Goal: Transaction & Acquisition: Subscribe to service/newsletter

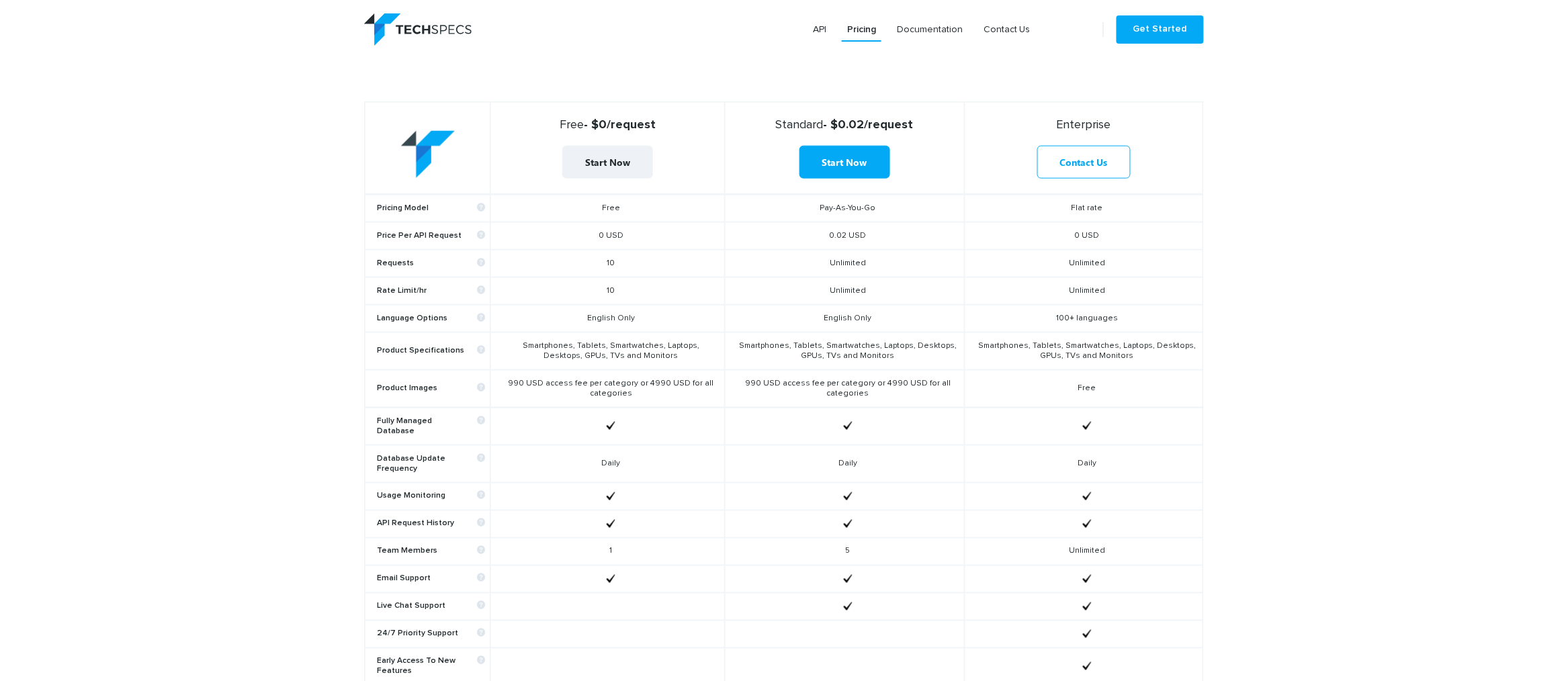
scroll to position [538, 0]
drag, startPoint x: 870, startPoint y: 526, endPoint x: 776, endPoint y: 526, distance: 94.0
click at [776, 535] on td "5" at bounding box center [845, 548] width 240 height 28
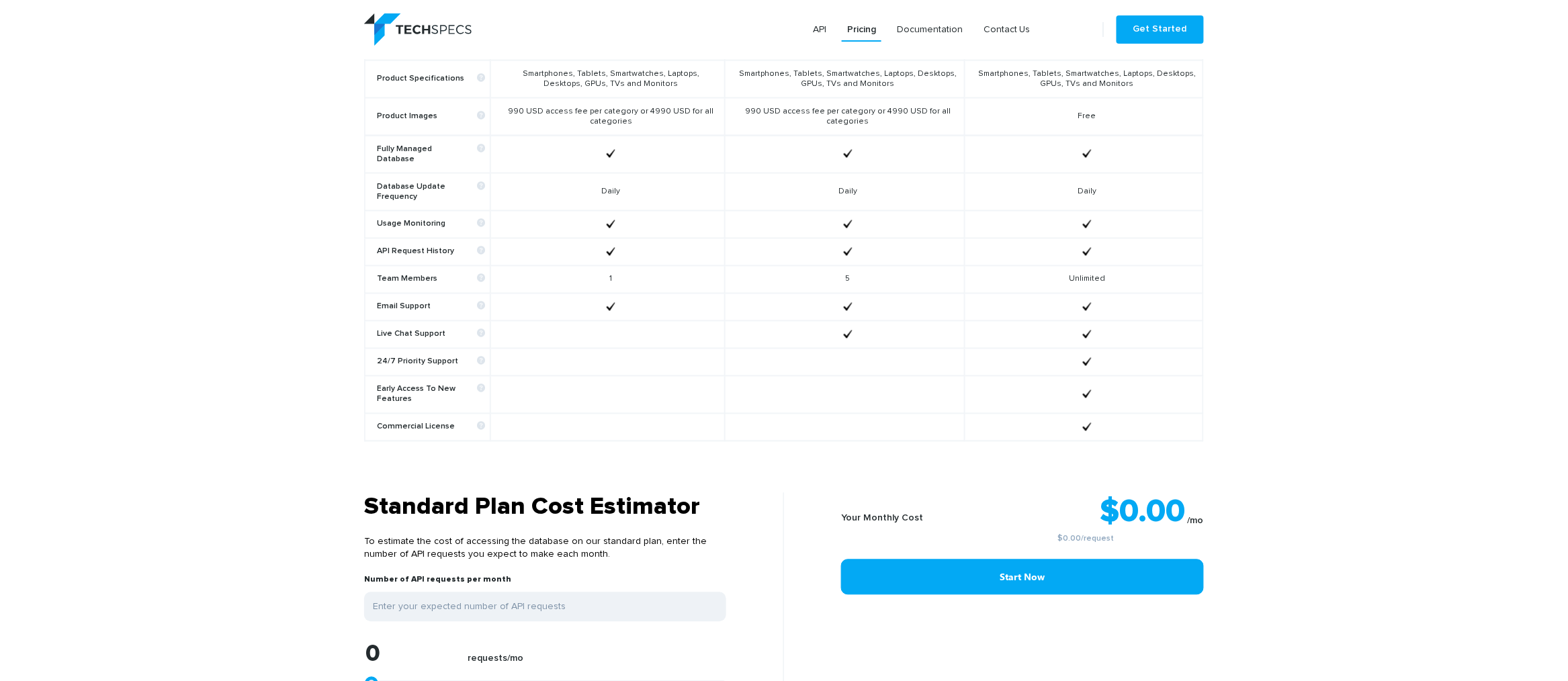
scroll to position [940, 0]
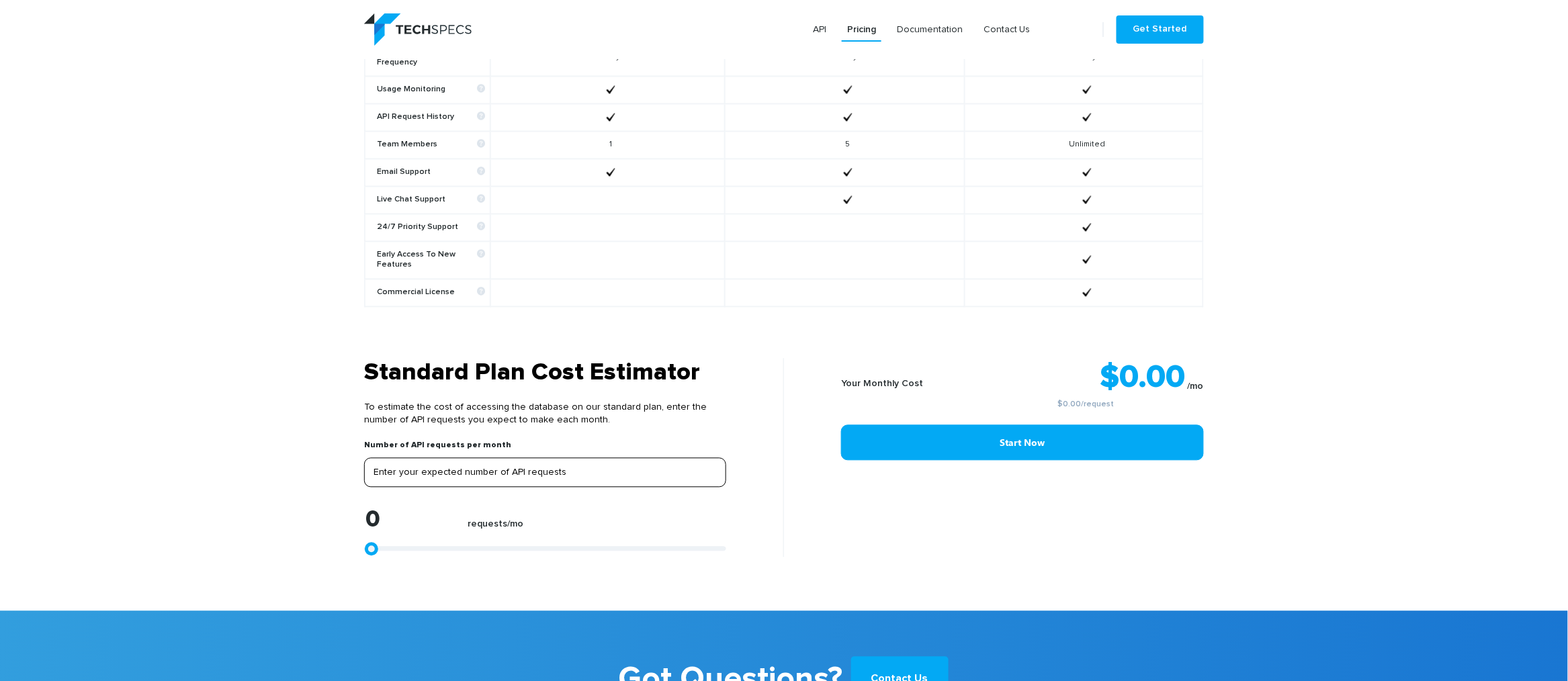
click at [624, 459] on input "tel" at bounding box center [545, 473] width 362 height 29
type input "5"
type input "50"
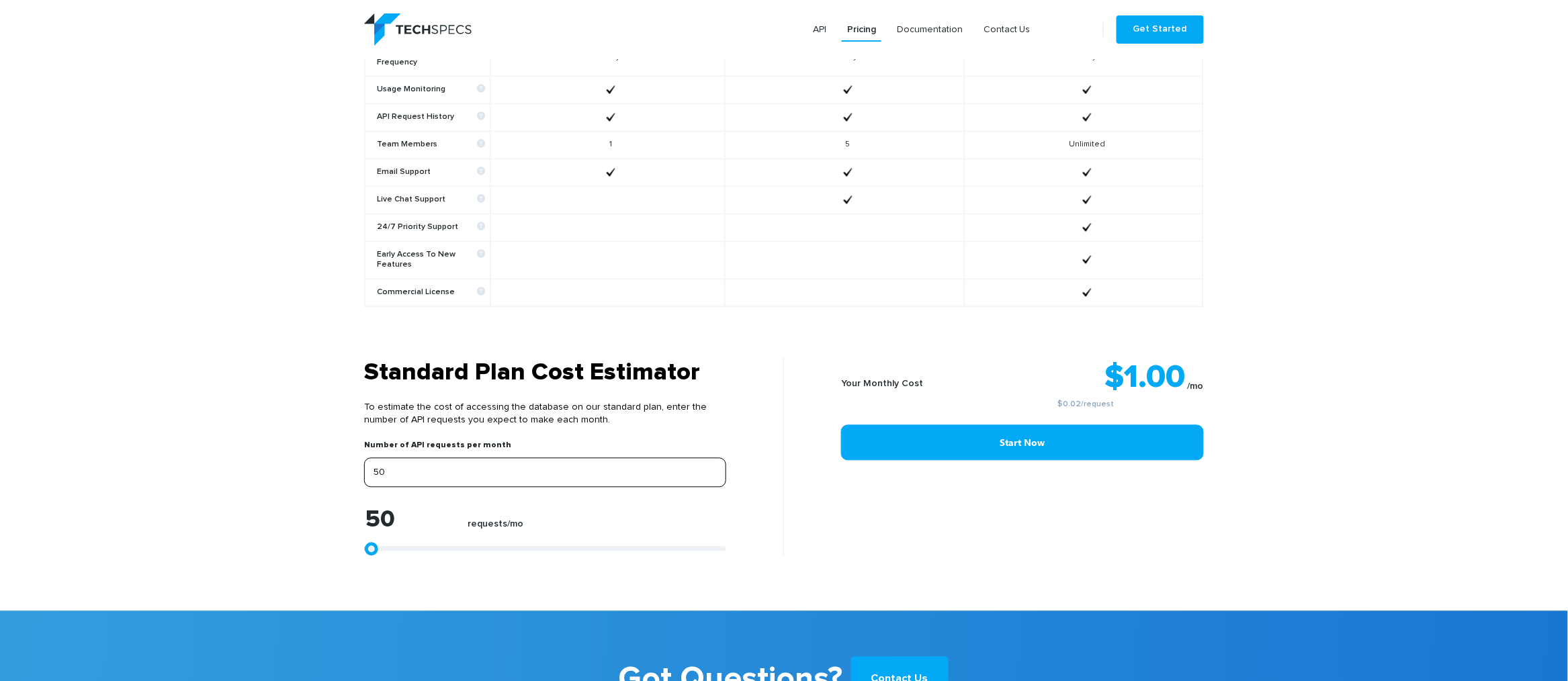
type input "5"
type input "0"
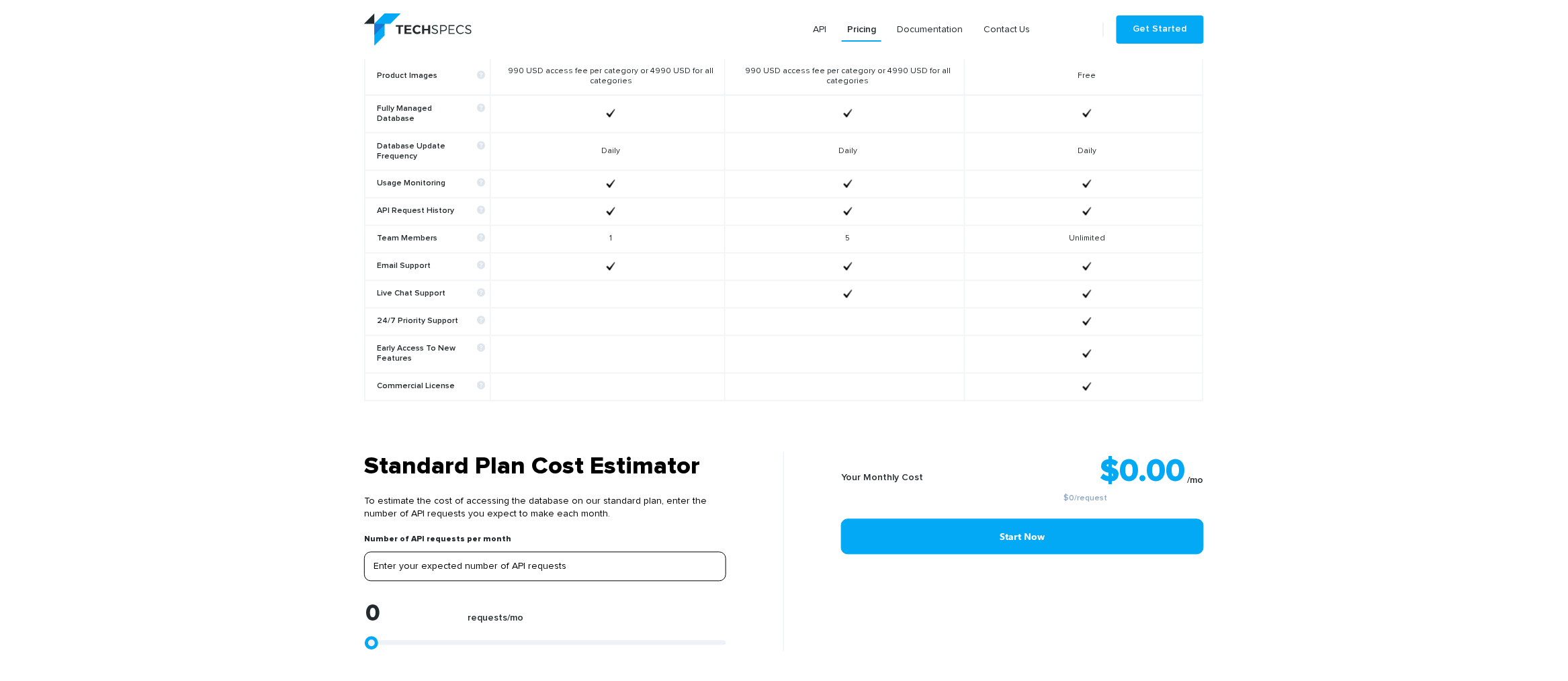
scroll to position [806, 0]
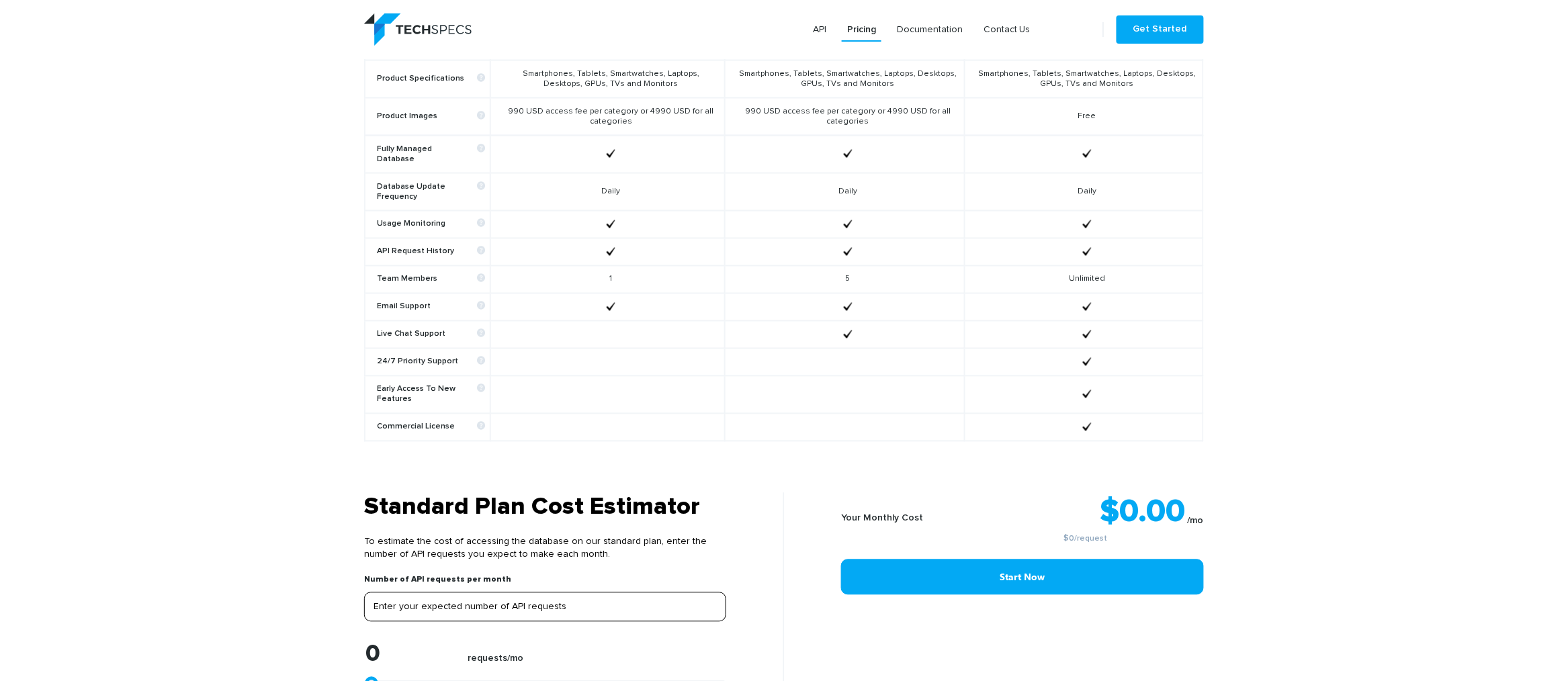
type input "5"
type input "50"
type input "500"
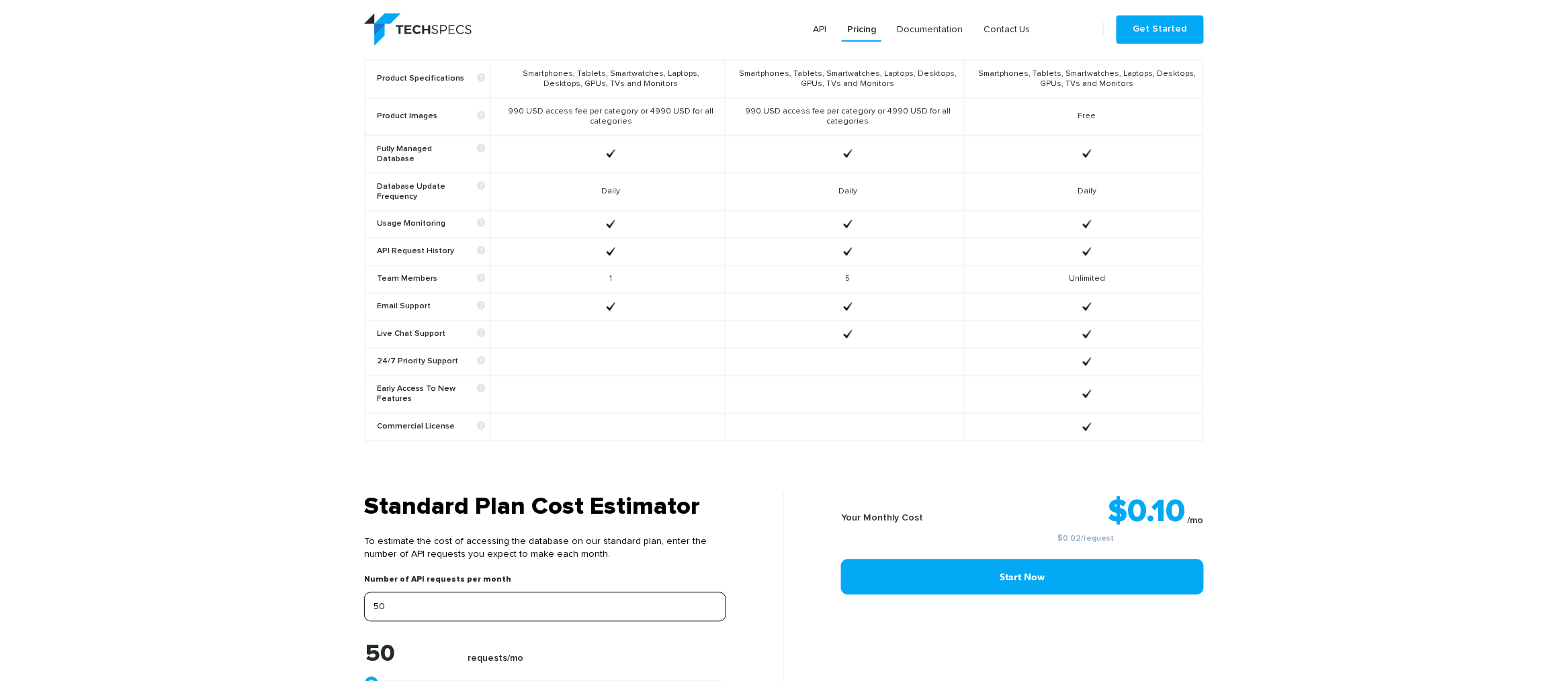
type input "500"
type input "5000"
type input "50000"
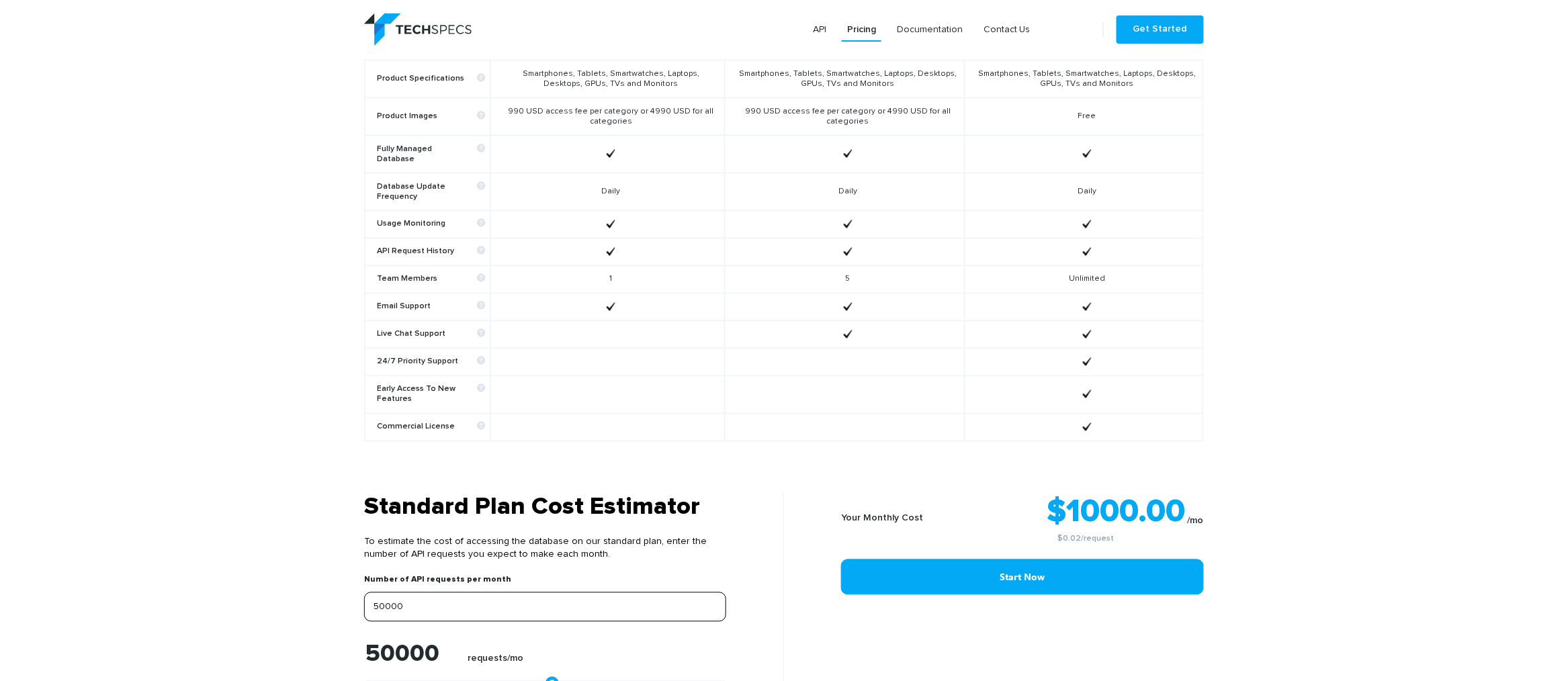
scroll to position [940, 0]
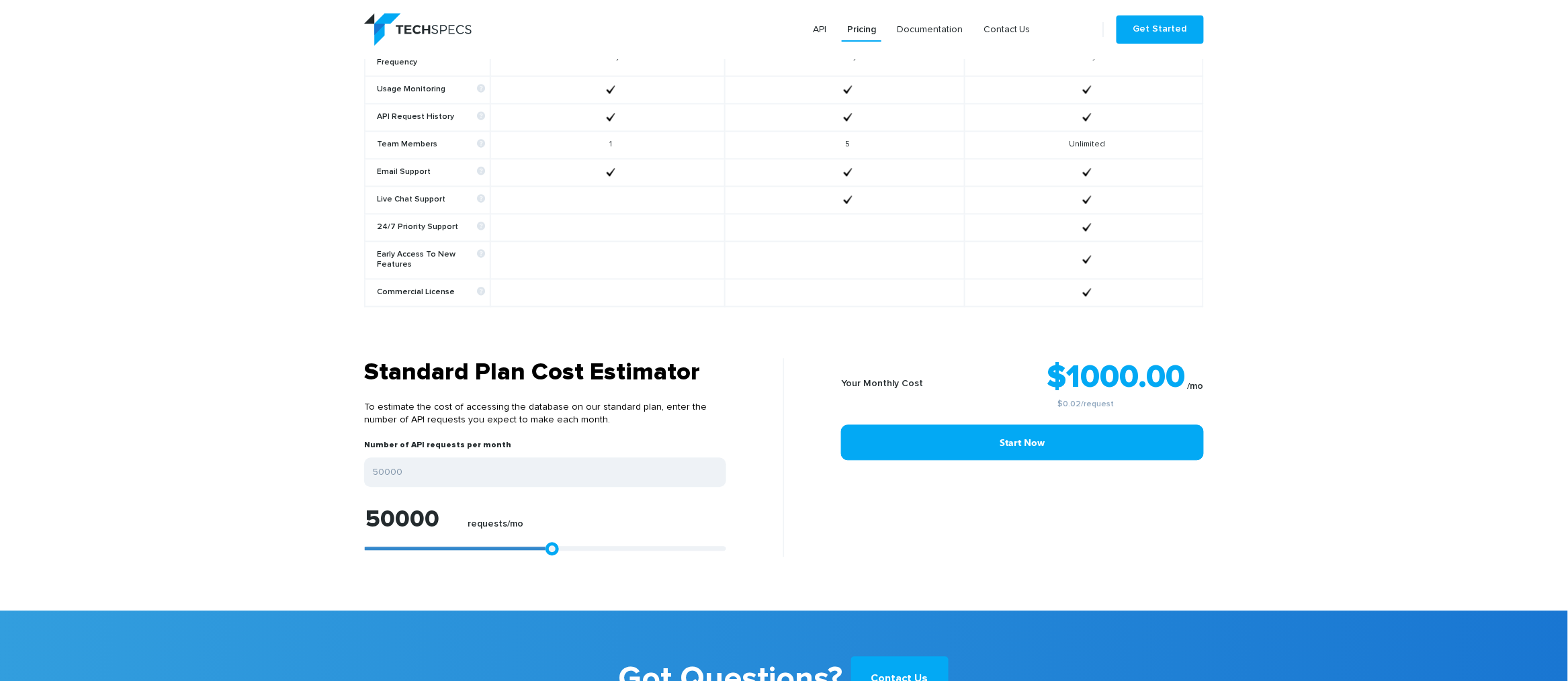
type input "50920"
type input "51106"
type input "51291"
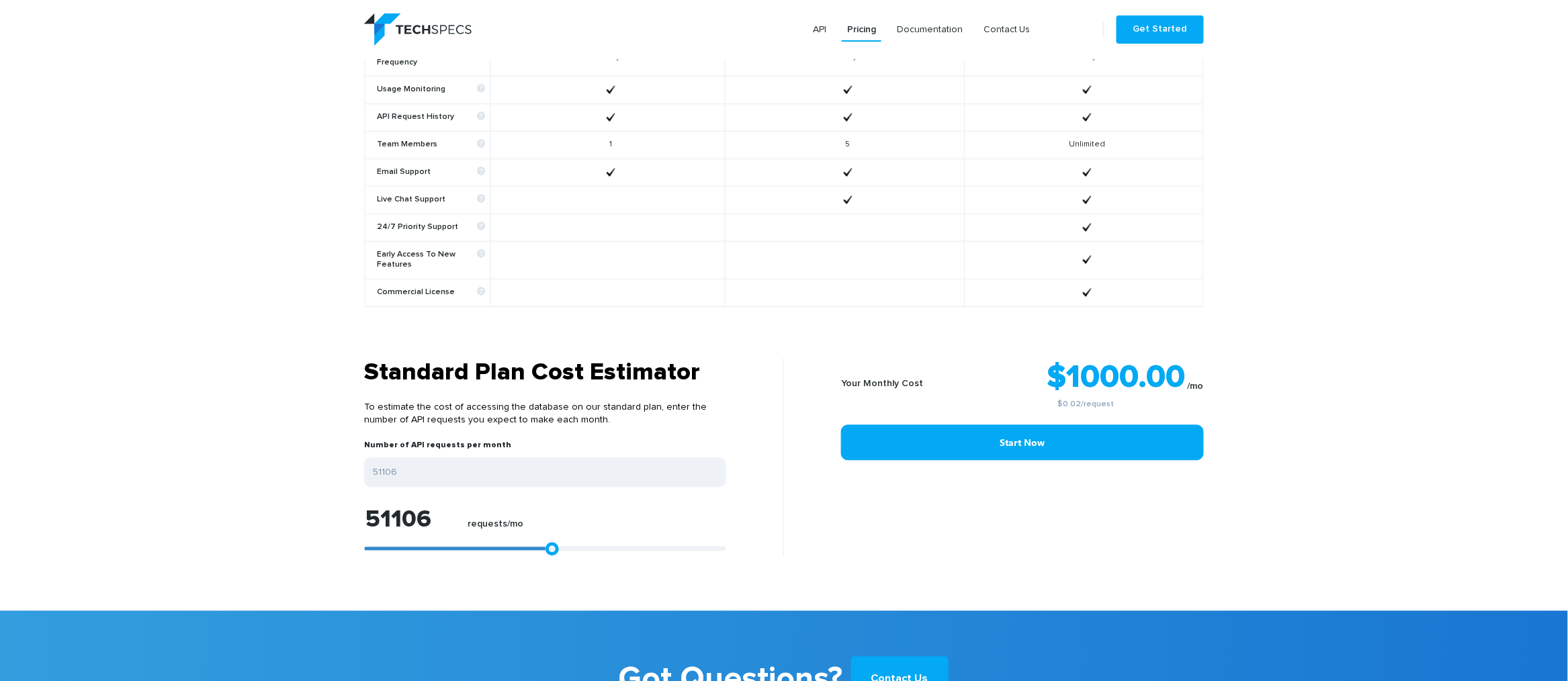
type input "51291"
type input "51848"
type input "52404"
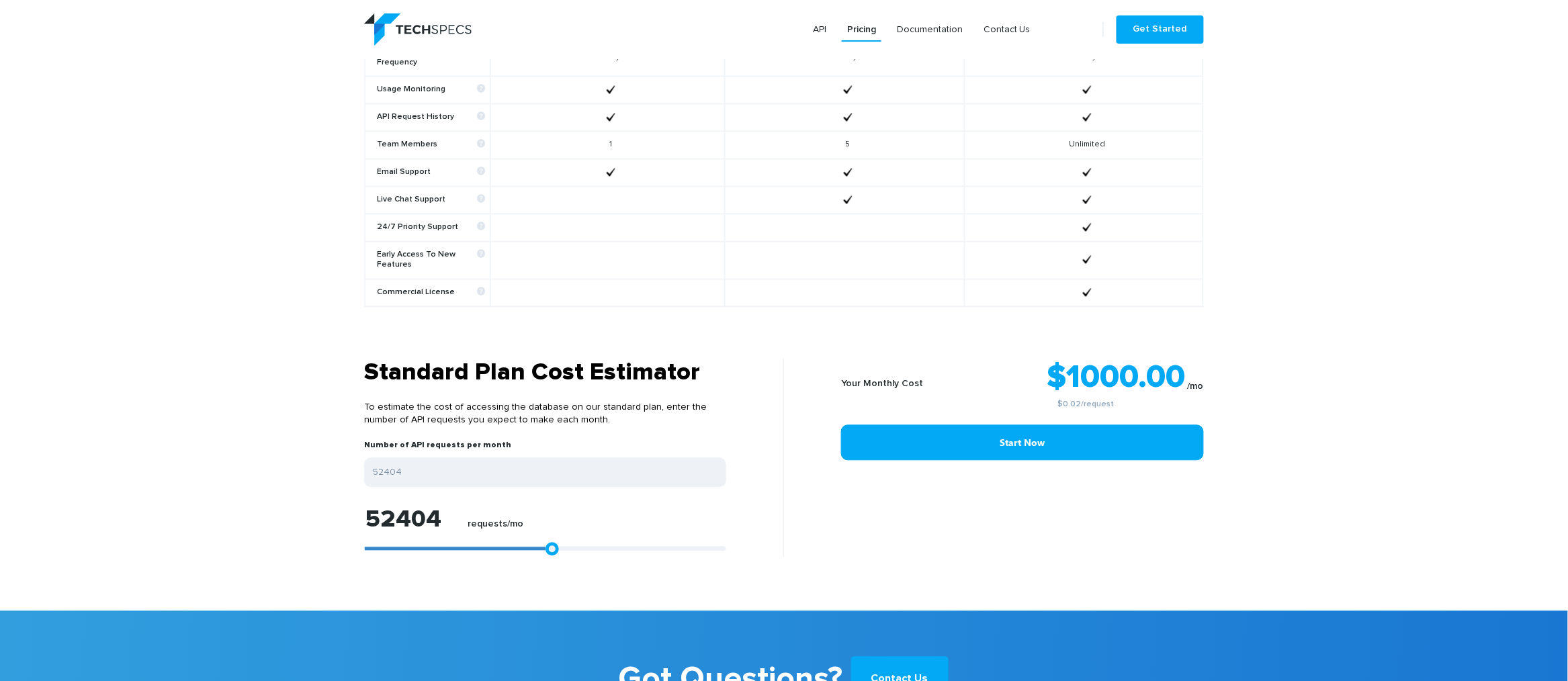
type input "53332"
type input "55002"
type input "56300"
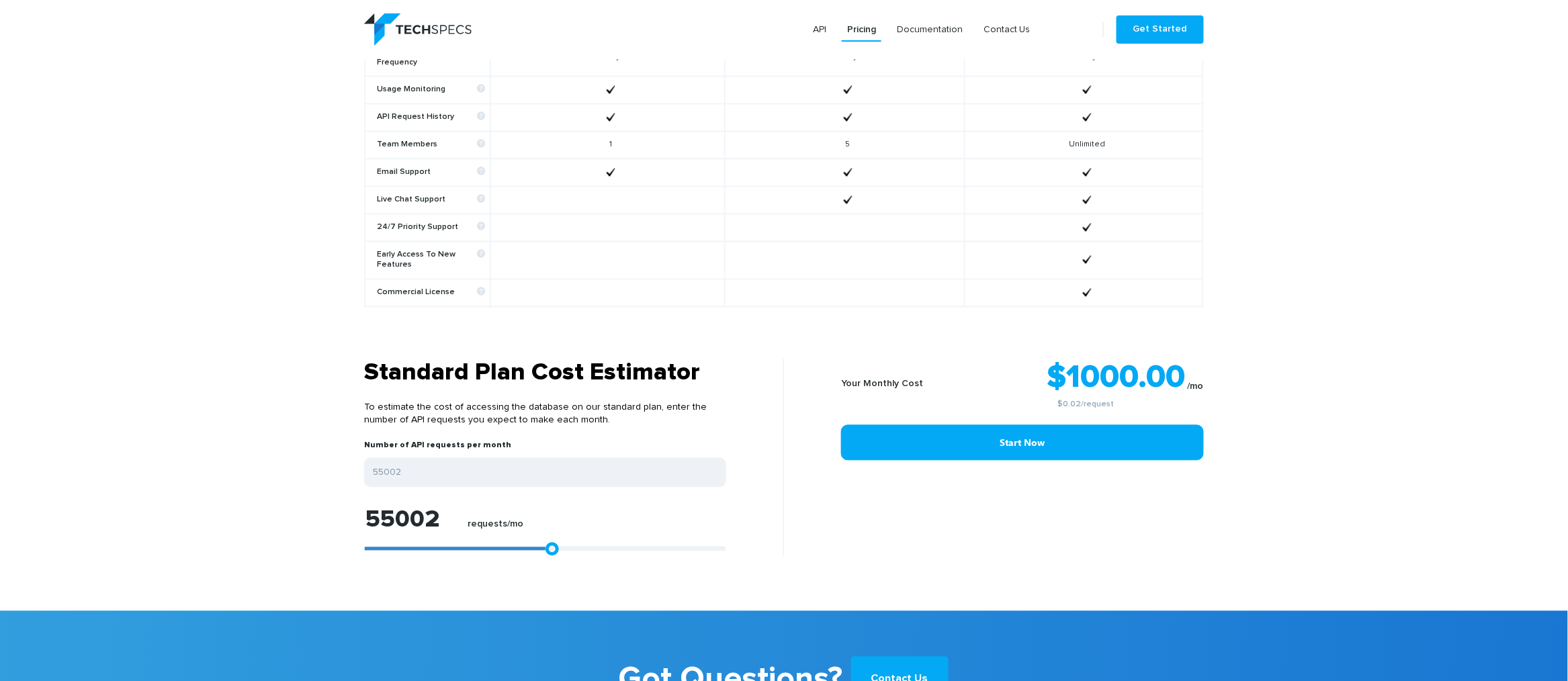
type input "56300"
type input "59083"
type input "61310"
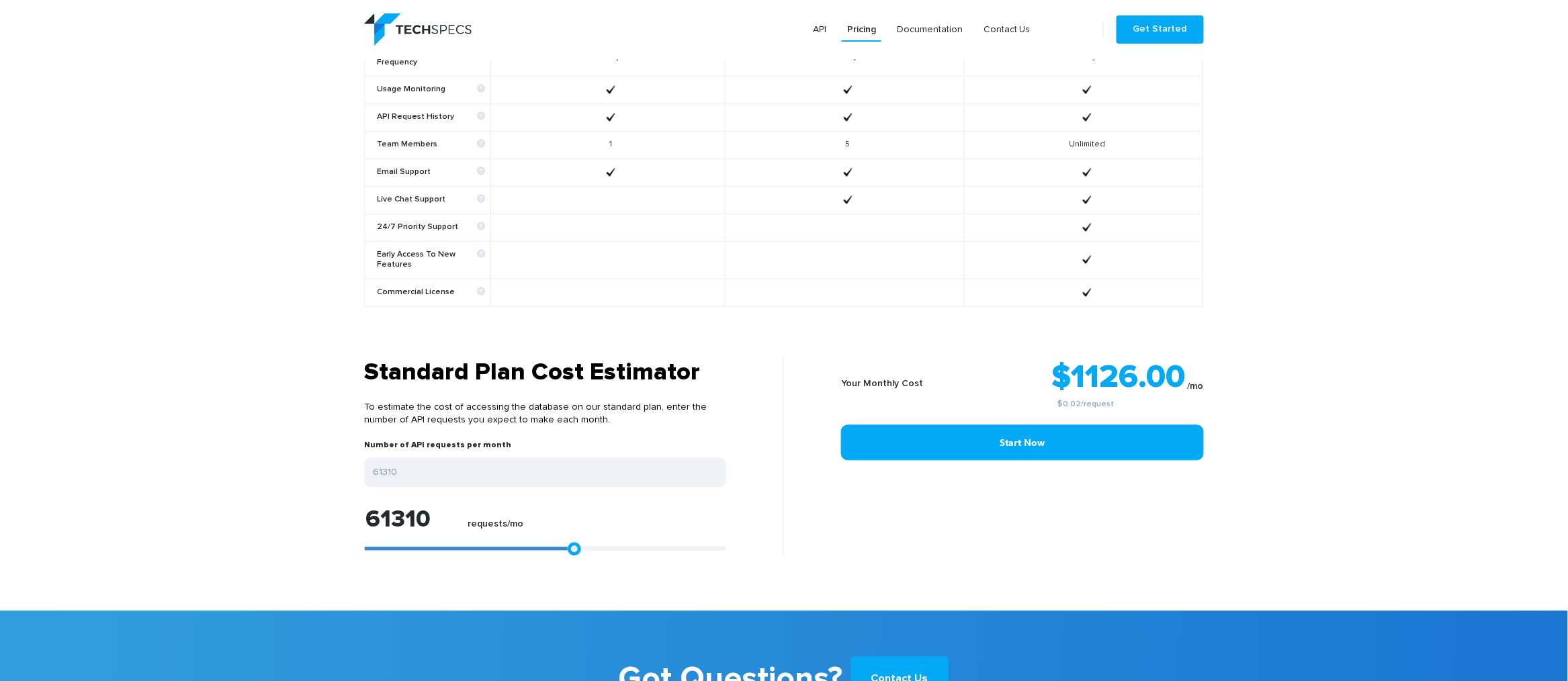
type input "63721"
type input "65391"
type input "67061"
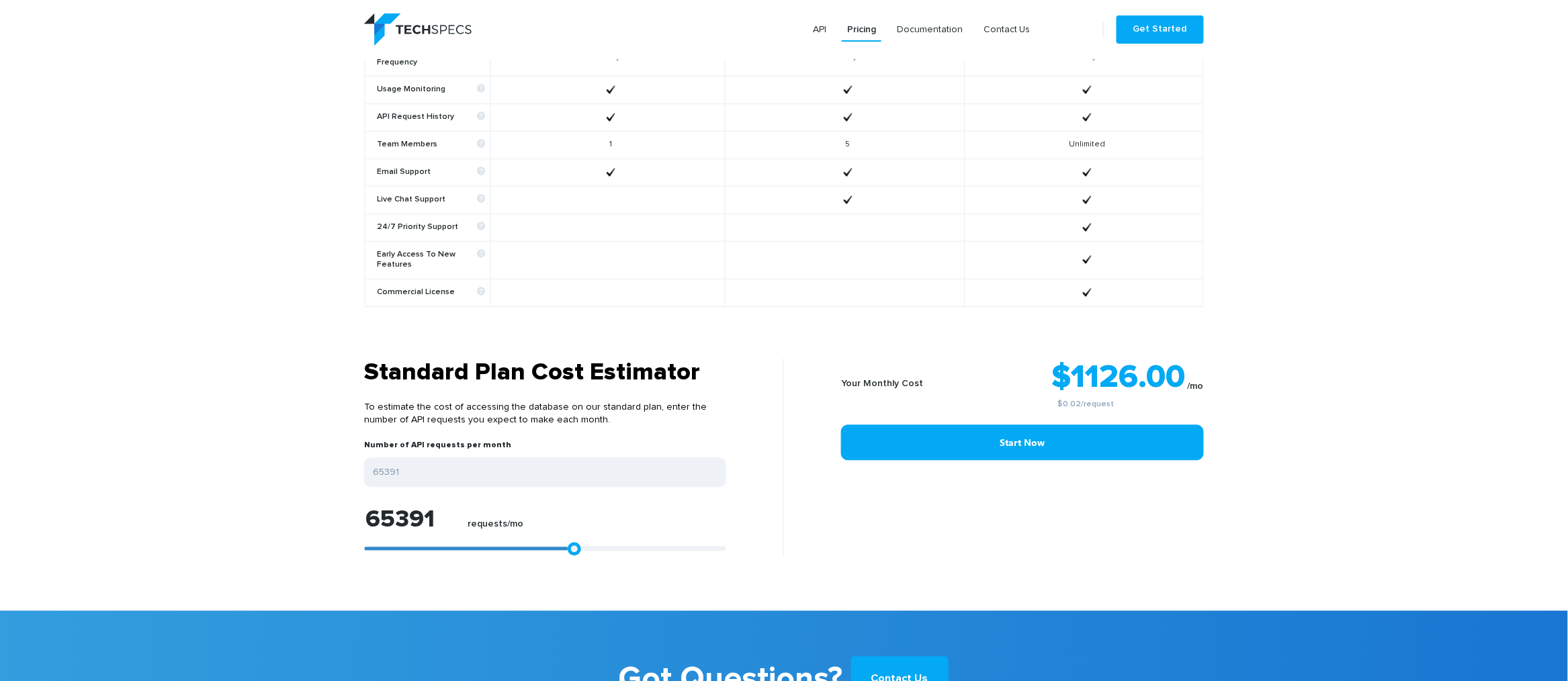
type input "67061"
type input "68731"
type input "69844"
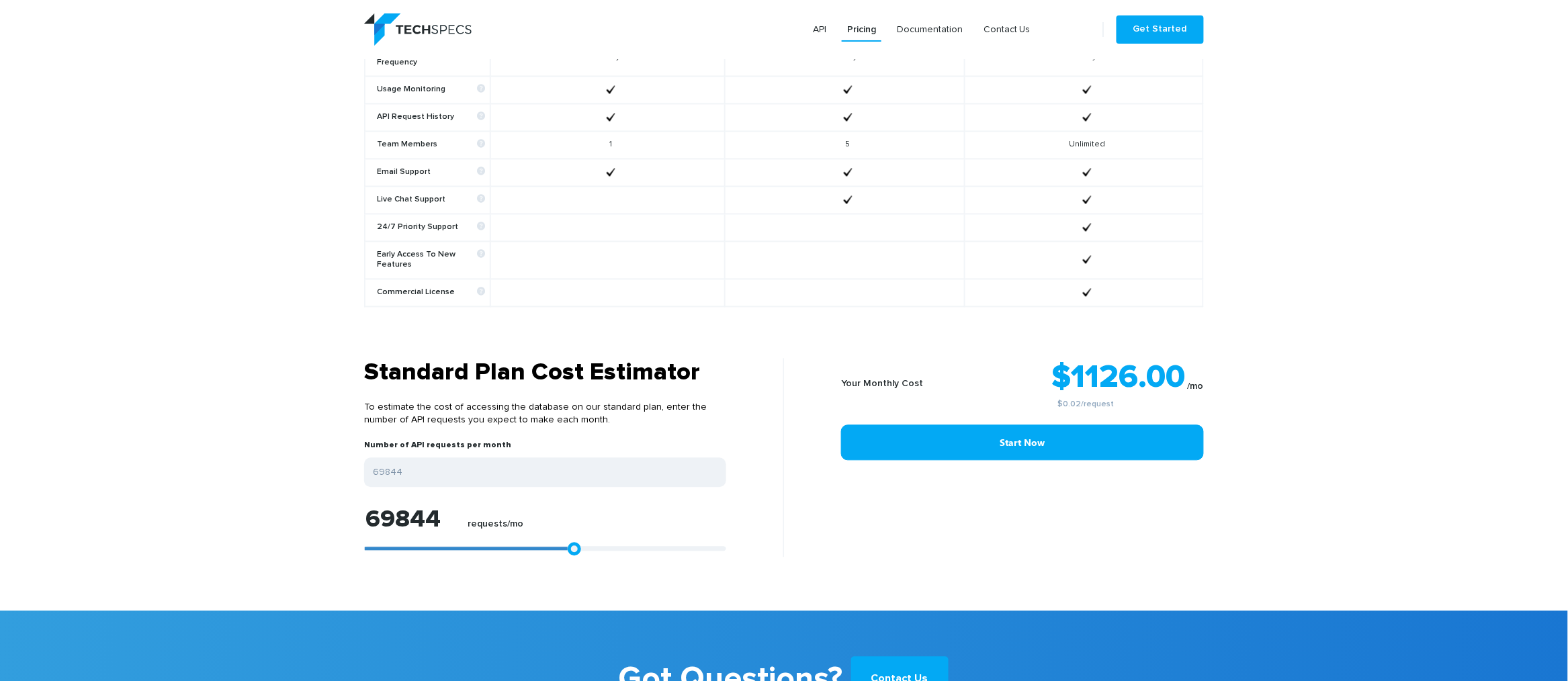
type input "70771"
type input "71699"
type input "72627"
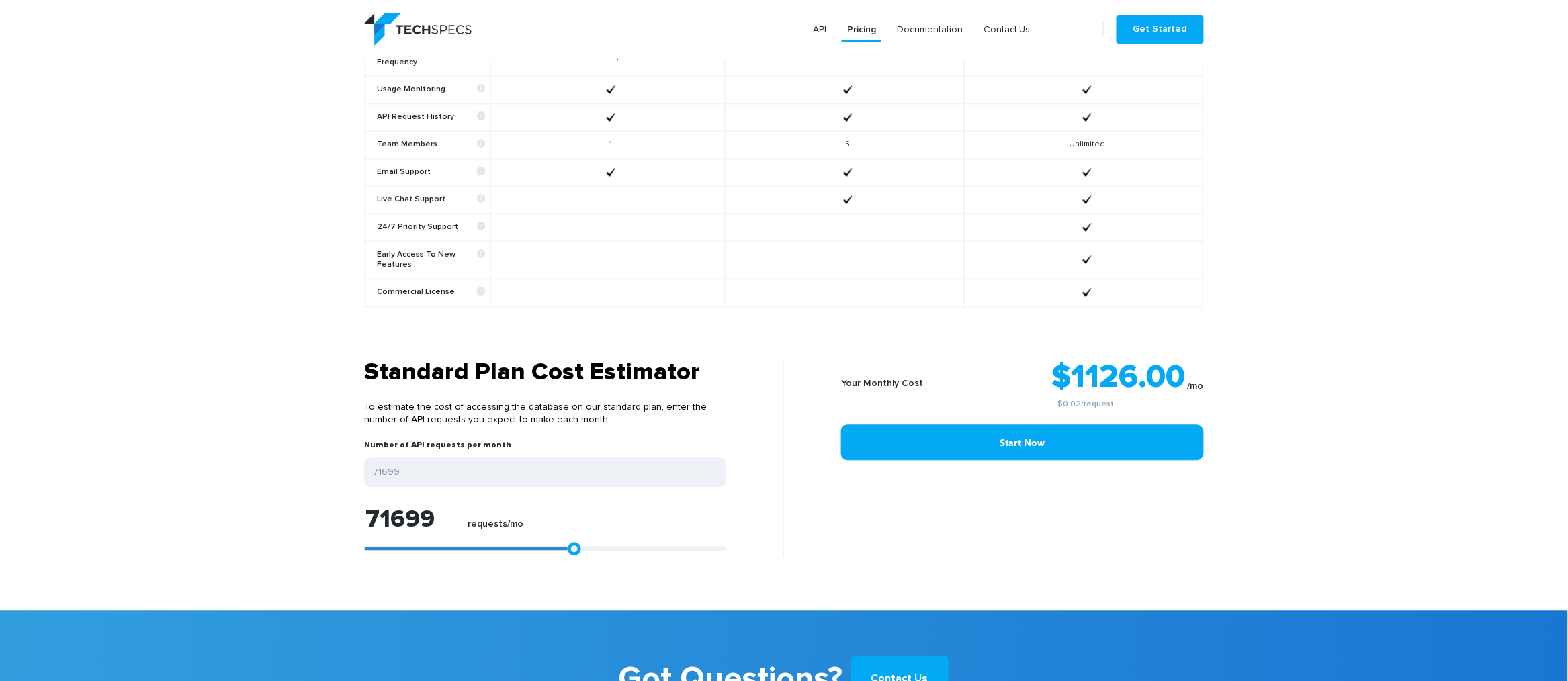
type input "72627"
type input "73554"
type input "74667"
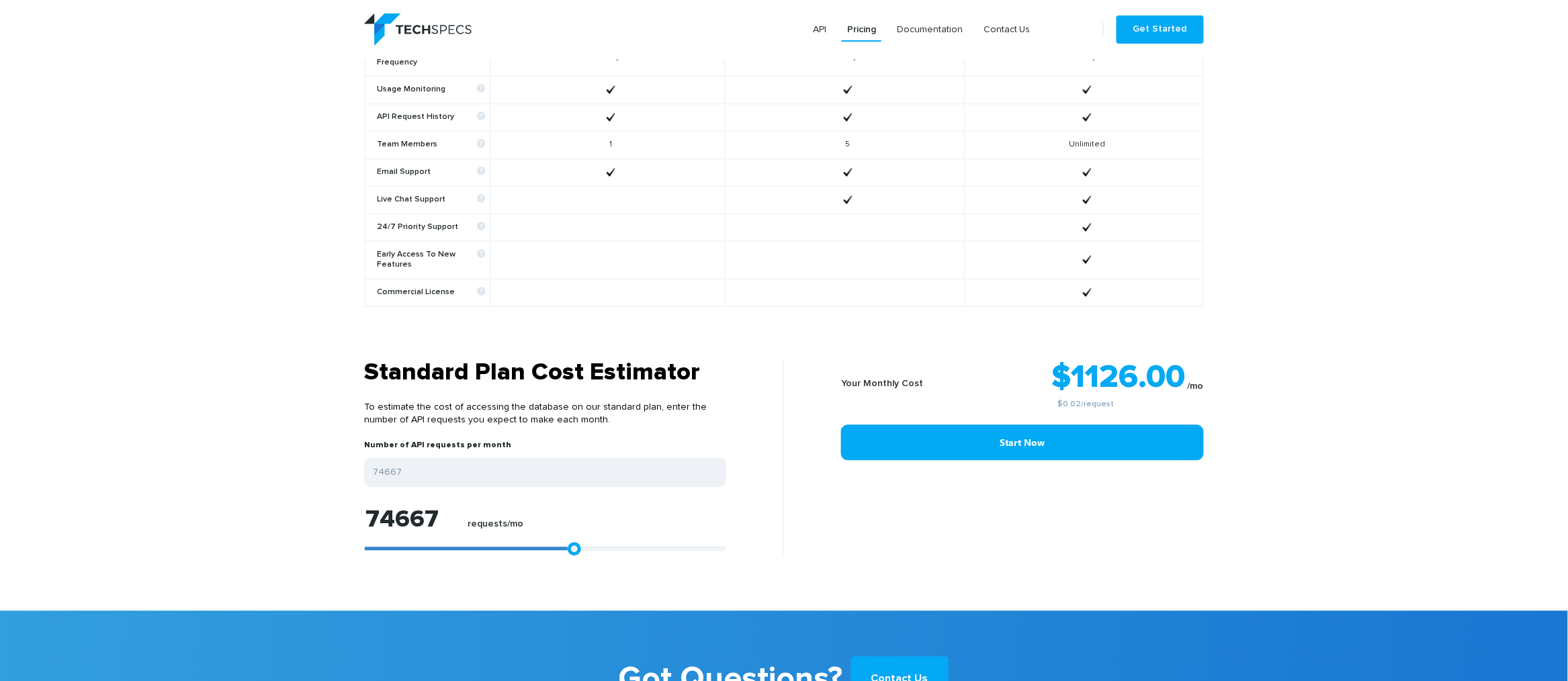
type input "76708"
type input "79677"
type input "83573"
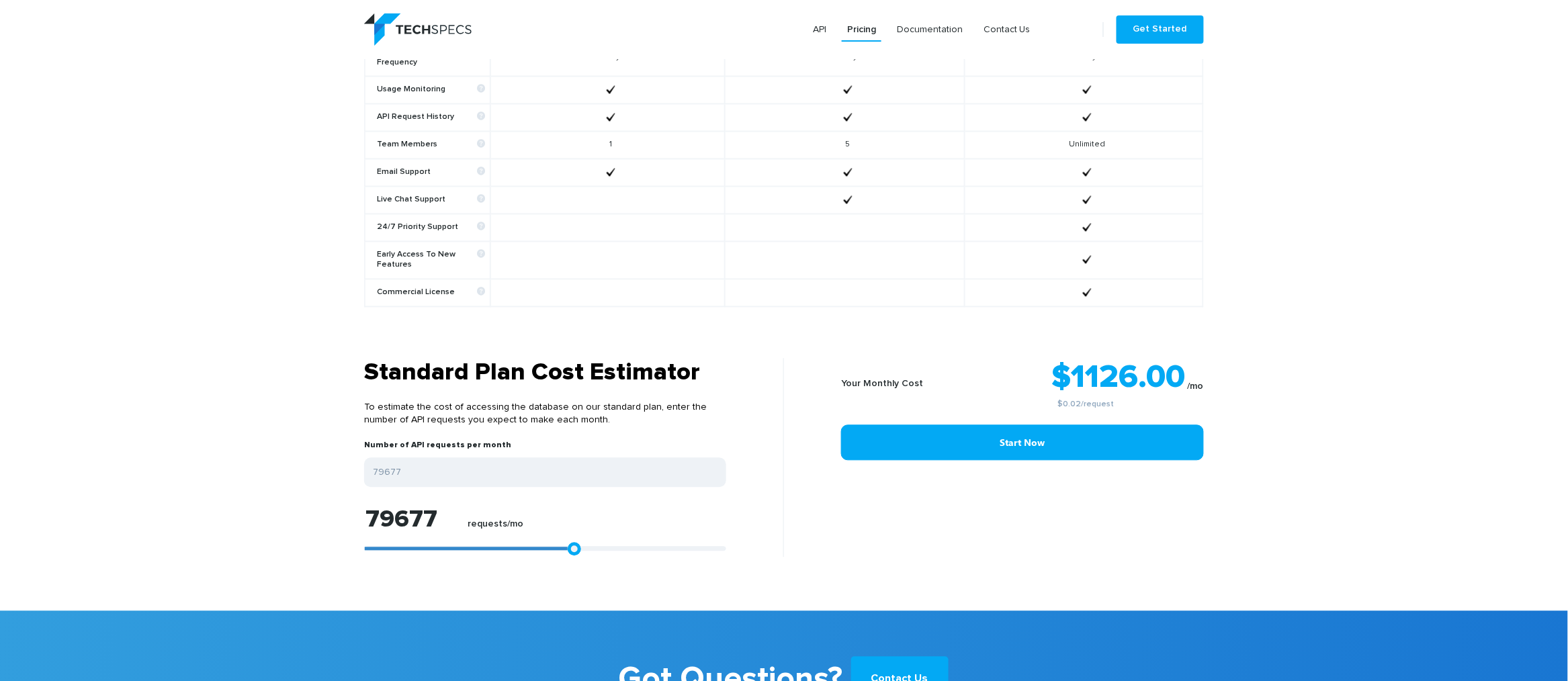
type input "83573"
type input "87654"
type input "92107"
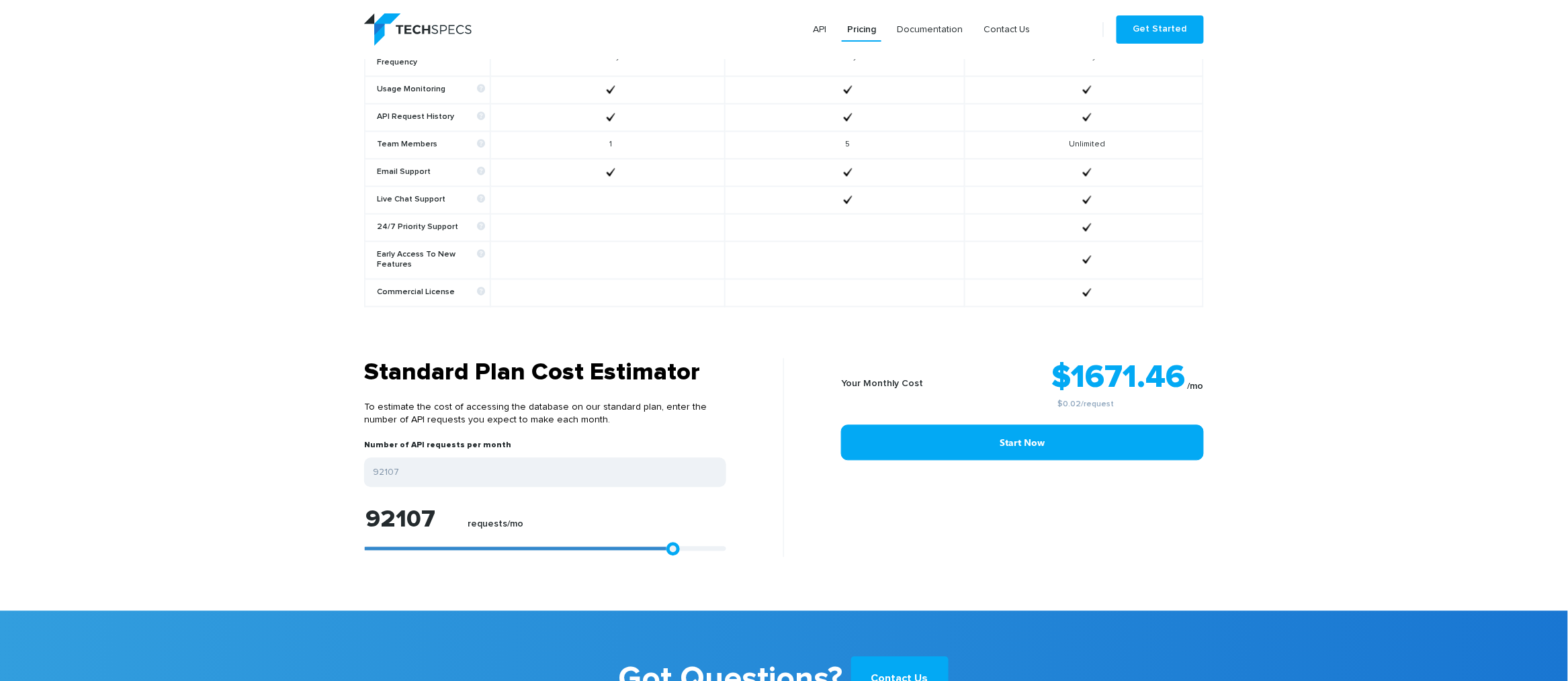
type input "96560"
type input "99999"
type input "97673"
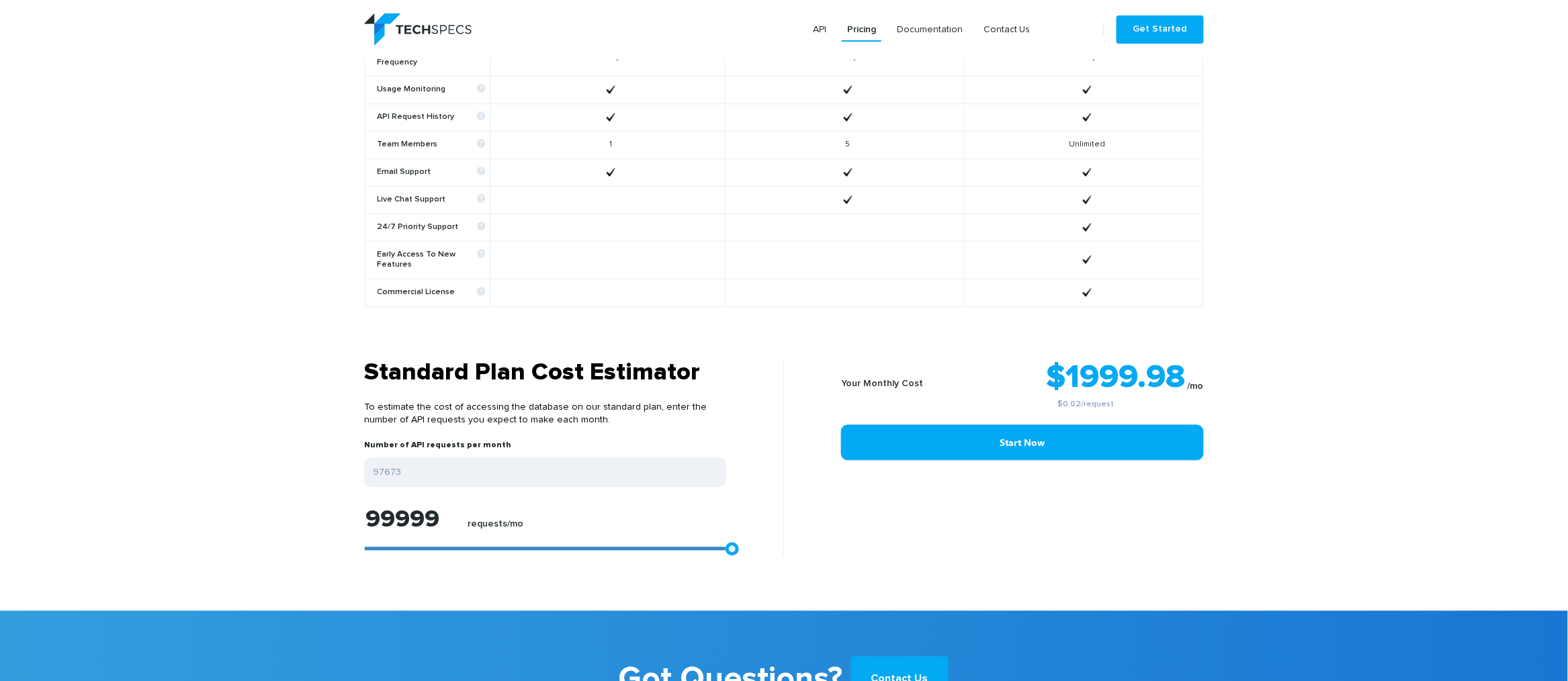
type input "97673"
type input "82089"
type input "65206"
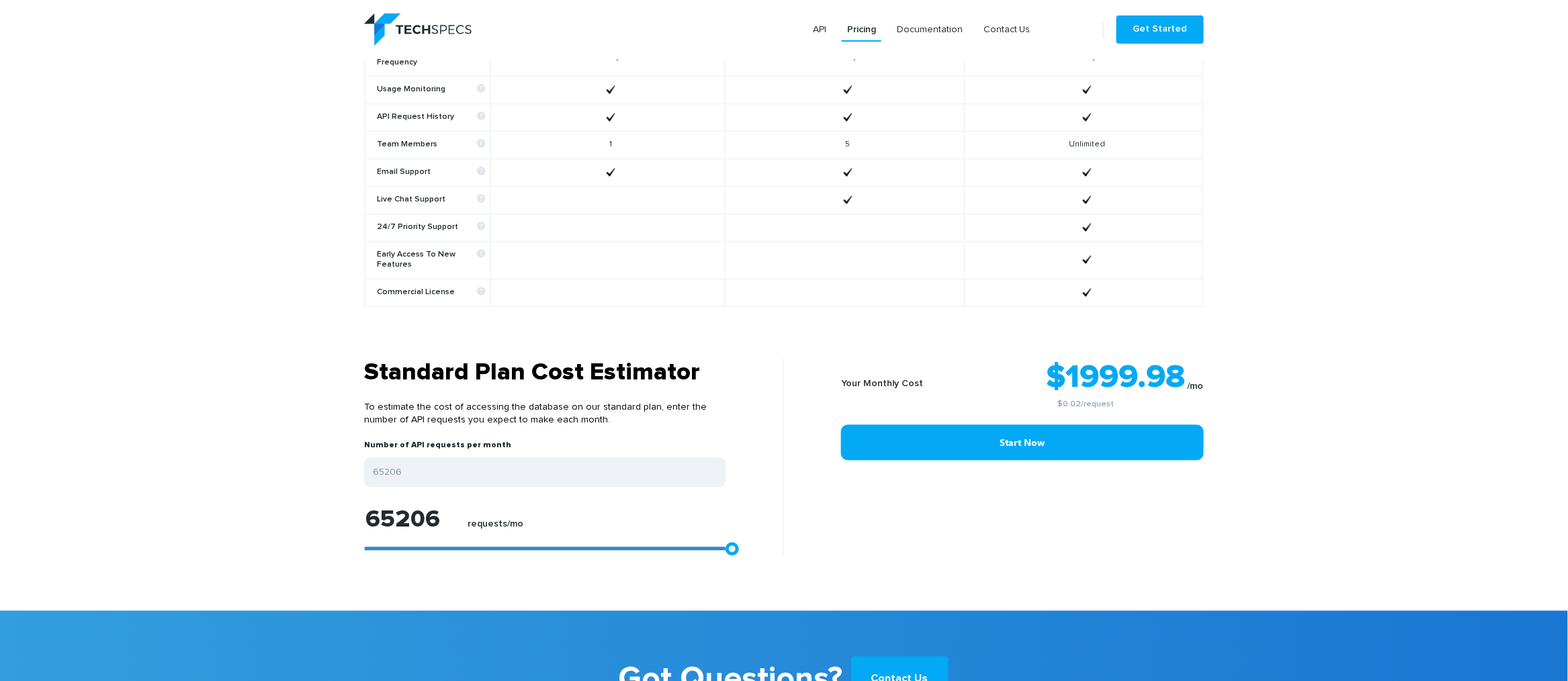
type input "48879"
type input "30512"
type input "13258"
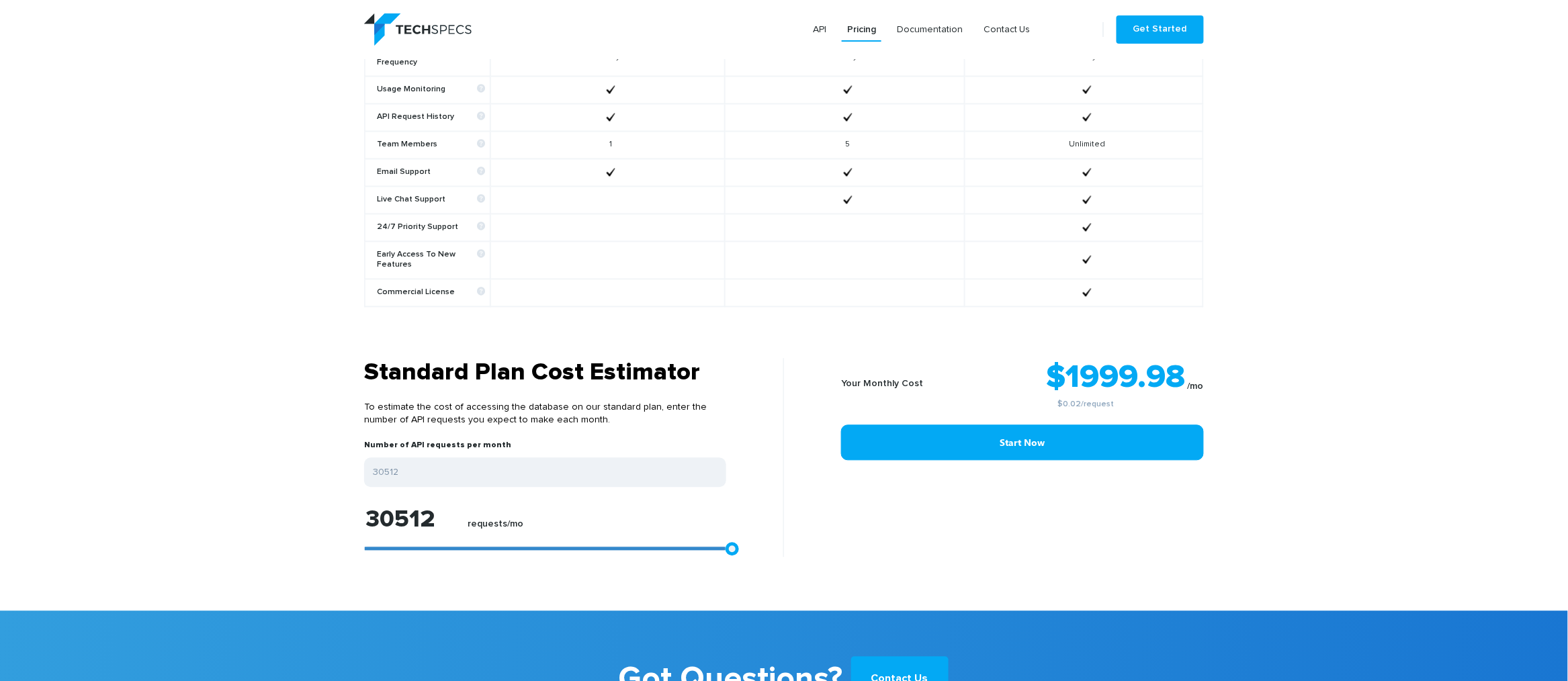
type input "13258"
type input "0"
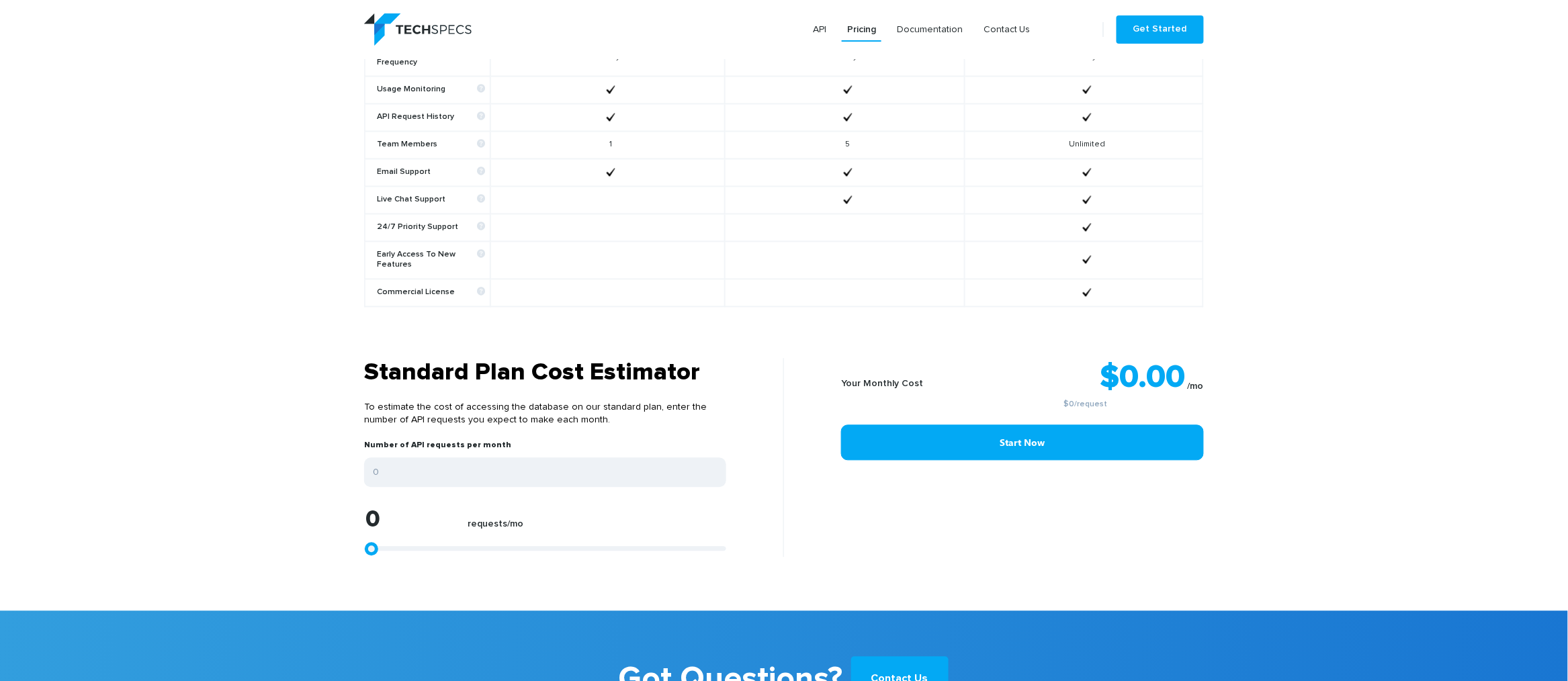
drag, startPoint x: 553, startPoint y: 532, endPoint x: 310, endPoint y: 498, distance: 245.4
click at [310, 498] on section "Standard Plan Cost Estimator To estimate the cost of accessing the database on …" at bounding box center [784, 485] width 1568 height 253
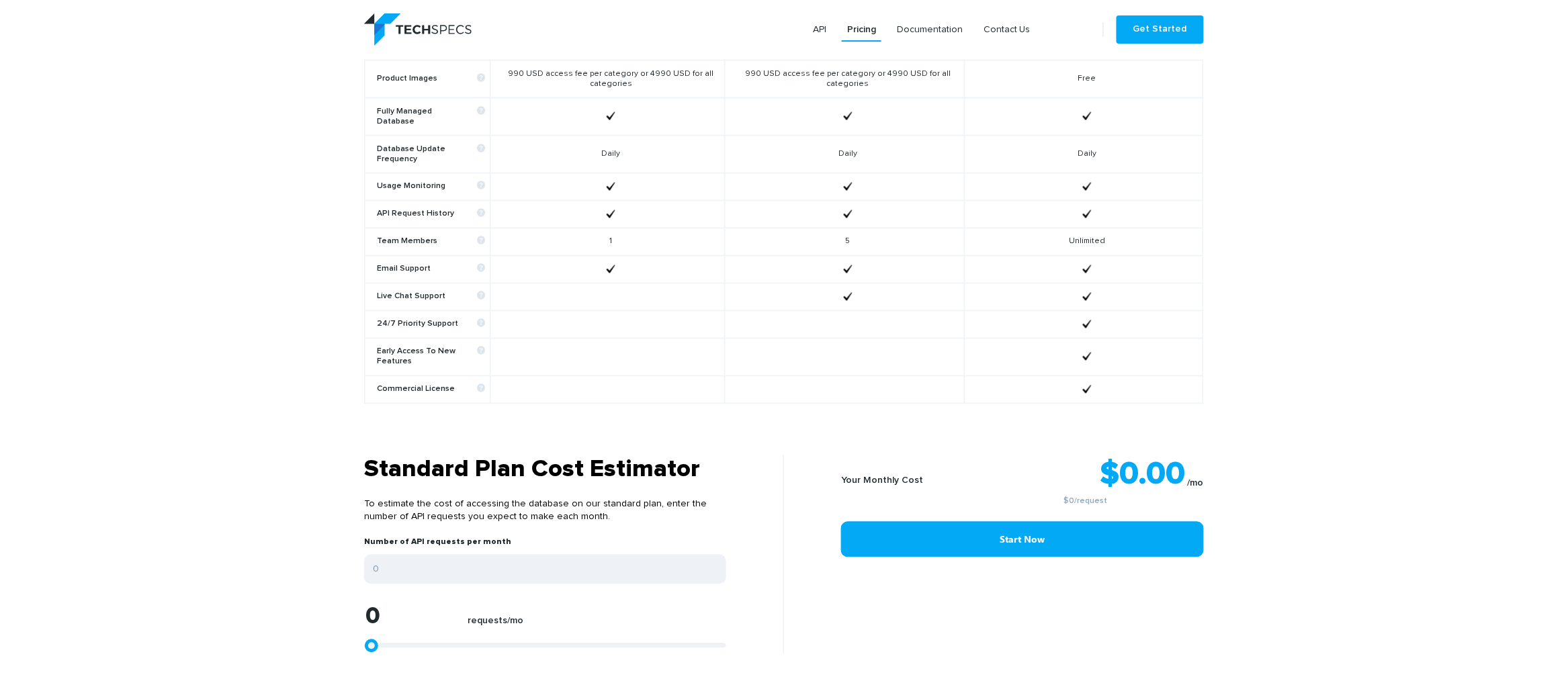
scroll to position [806, 0]
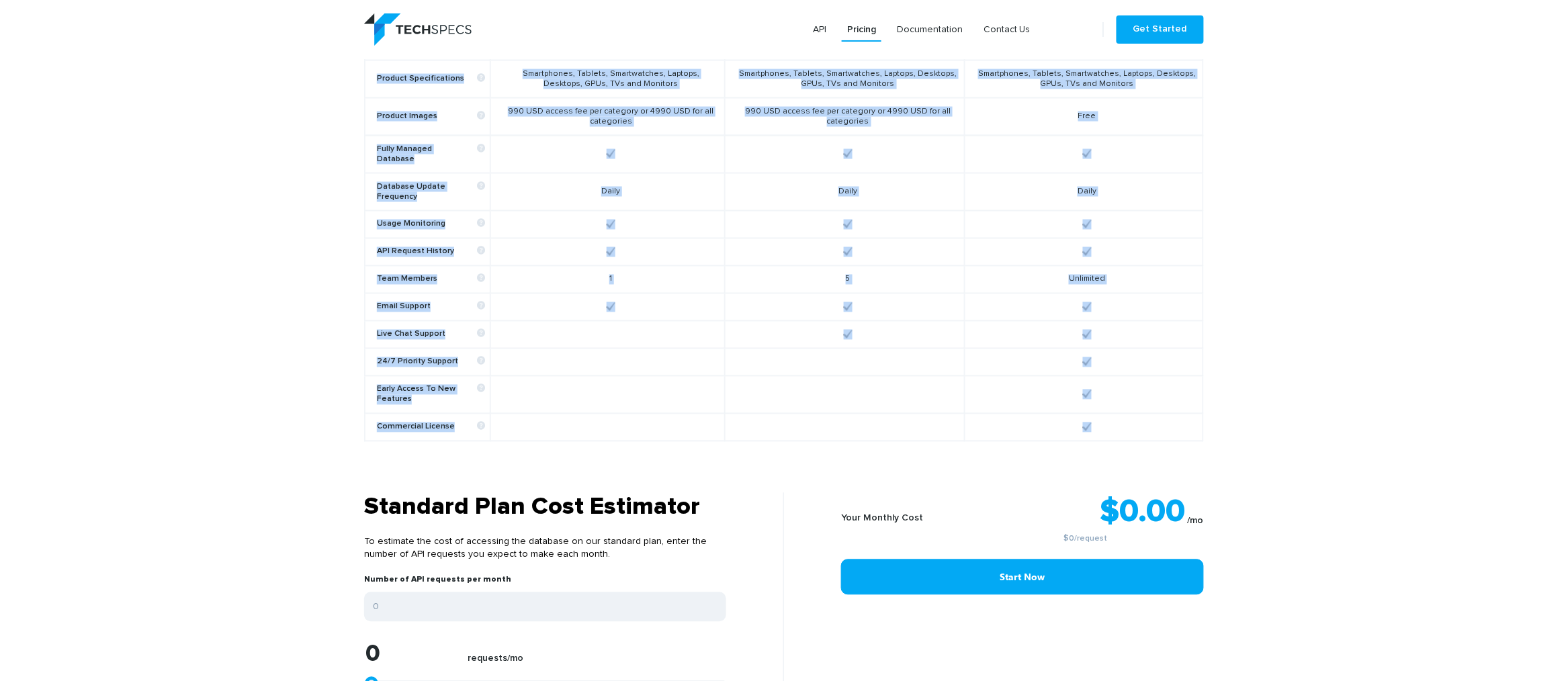
click at [315, 473] on div "API Pricing Documentation Contact Us Get Started Flexible Usage-based Pricing G…" at bounding box center [784, 182] width 1568 height 1836
click at [313, 471] on section "Choose a plan that fits your needs Free - $0/request Start Now Standard - $0.02…" at bounding box center [784, 109] width 1568 height 767
click at [287, 395] on section "Choose a plan that fits your needs Free - $0/request Start Now Standard - $0.02…" at bounding box center [784, 109] width 1568 height 767
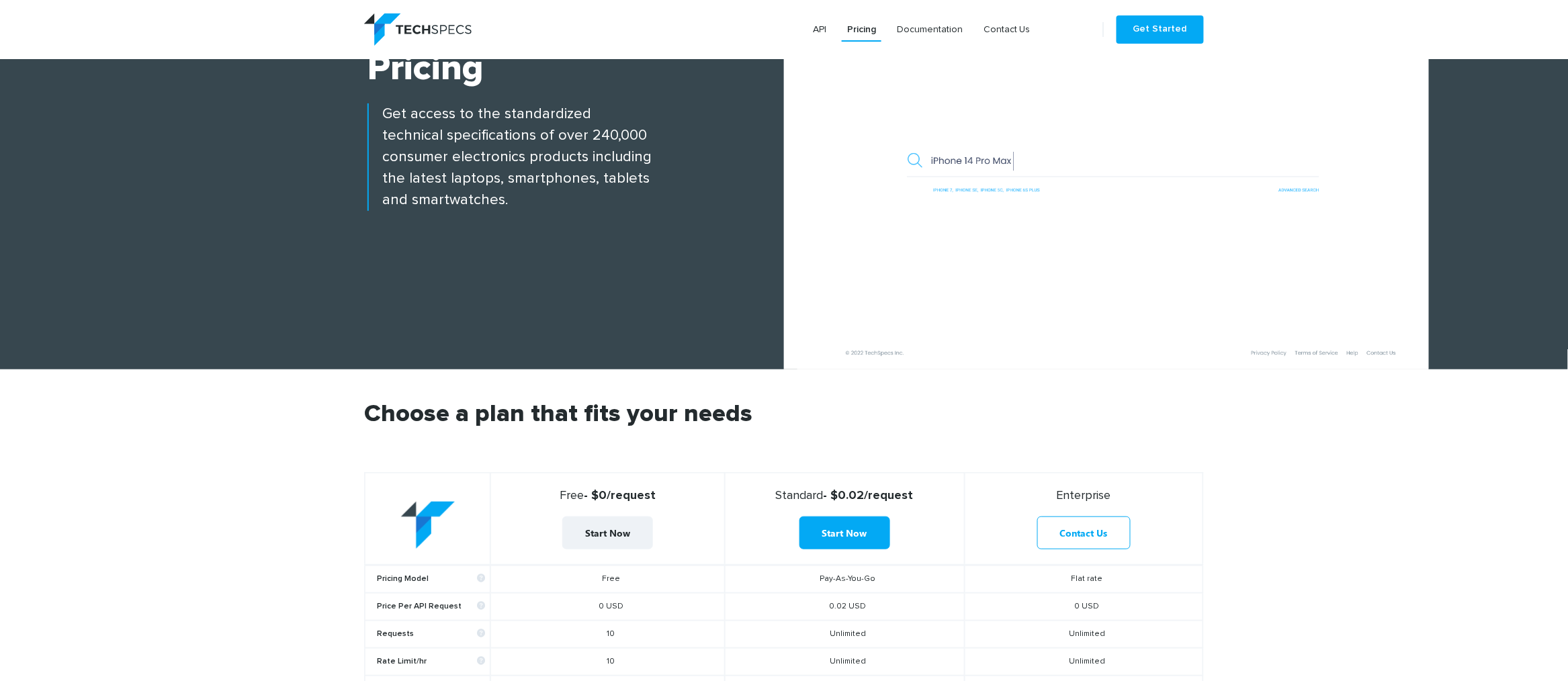
scroll to position [134, 0]
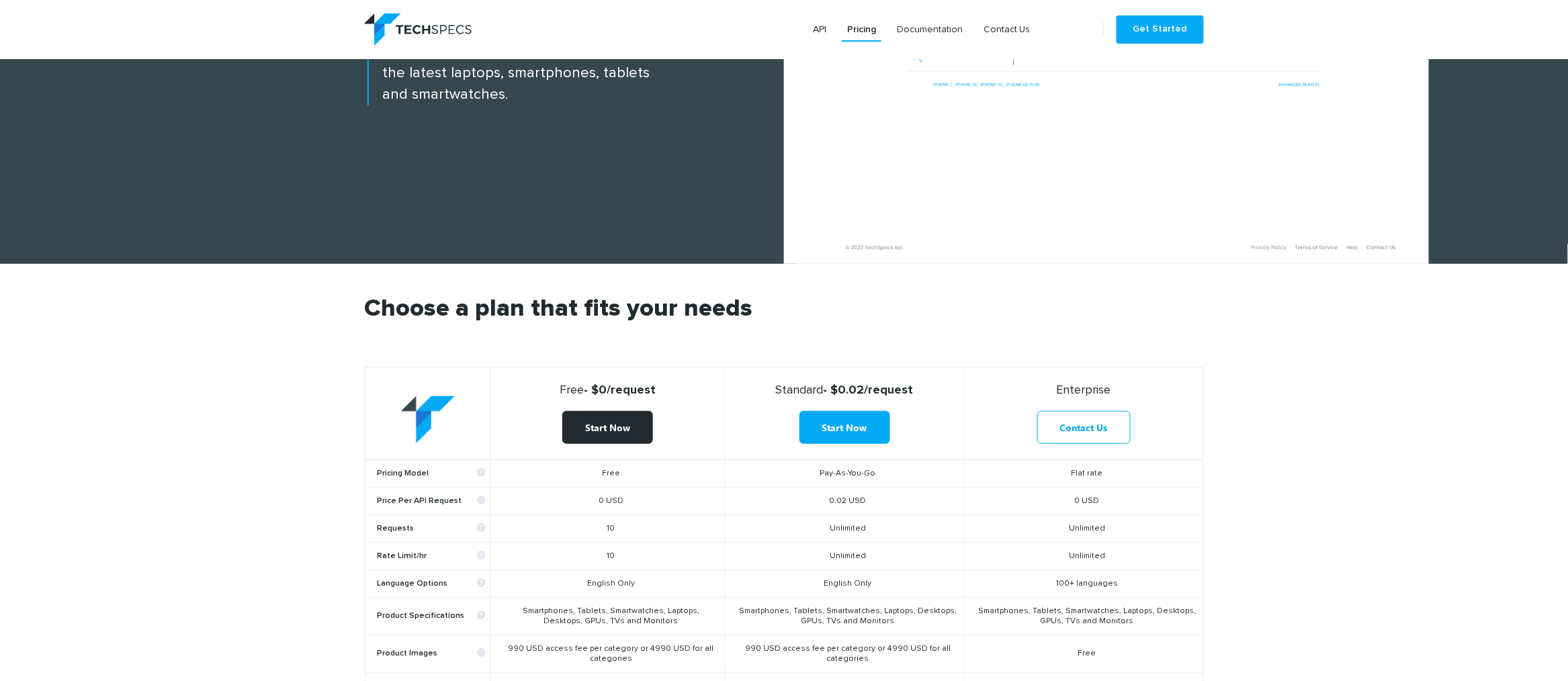
click at [613, 433] on link "Start Now" at bounding box center [608, 428] width 91 height 33
